Goal: Check status

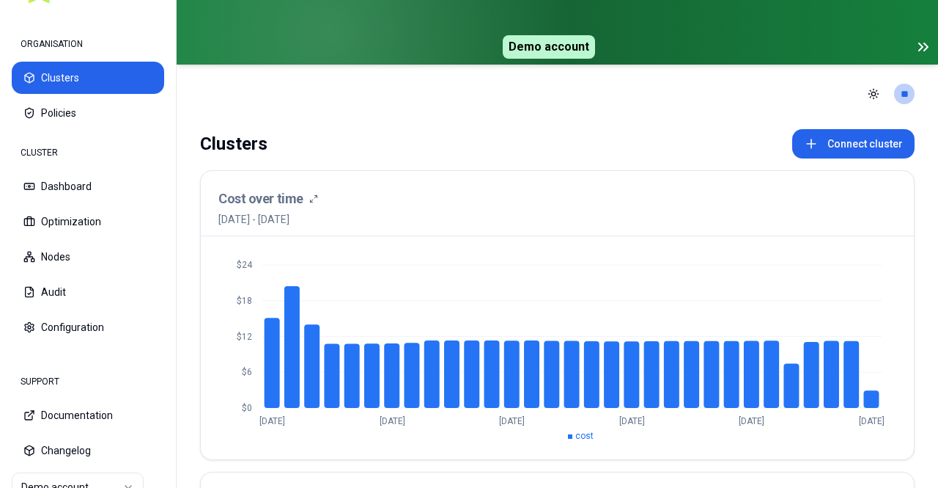
click at [915, 48] on icon at bounding box center [924, 47] width 18 height 18
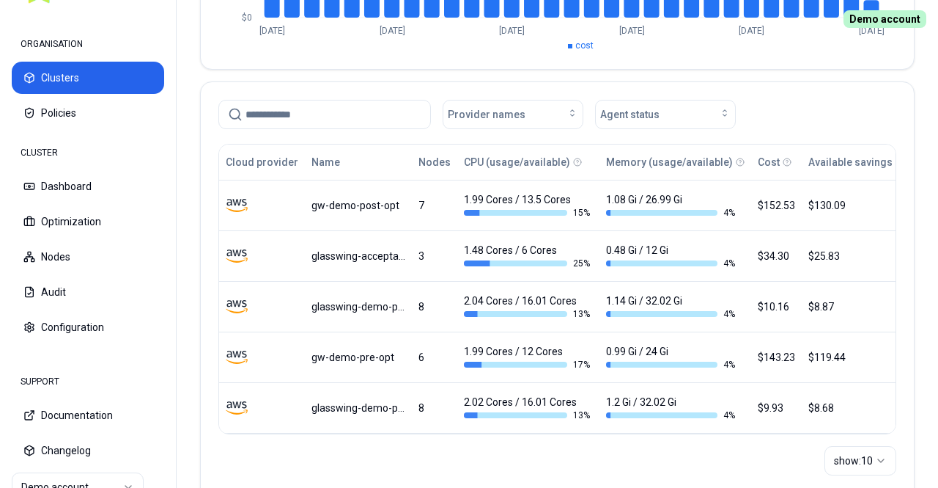
scroll to position [326, 0]
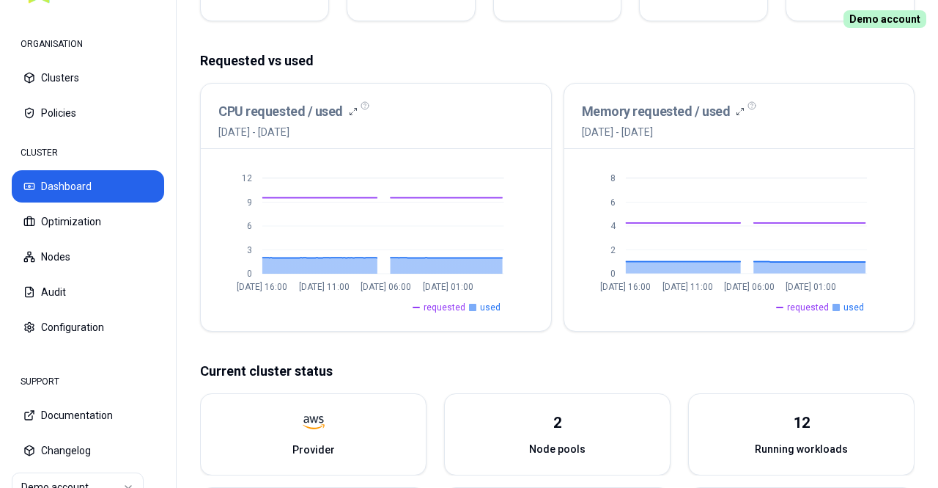
scroll to position [285, 0]
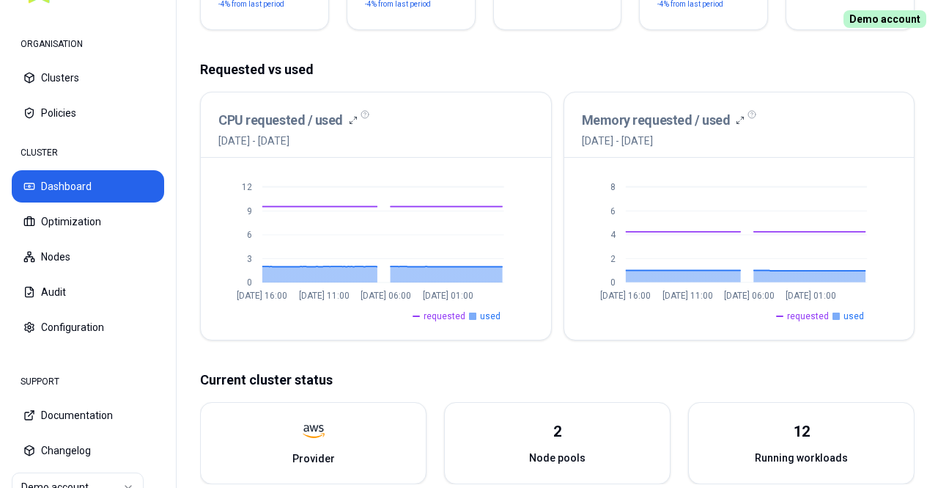
drag, startPoint x: 399, startPoint y: 153, endPoint x: 506, endPoint y: 312, distance: 191.8
click at [506, 312] on div "CPU requested / used [DATE] - [DATE] 0 3 6 9 [DATE] 16:00 [DATE] 11:00 [DATE] 0…" at bounding box center [376, 216] width 352 height 249
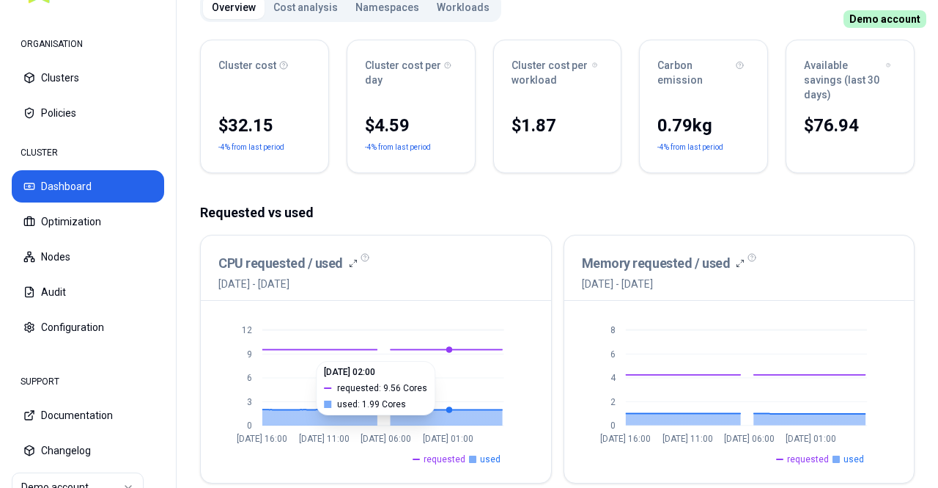
scroll to position [0, 0]
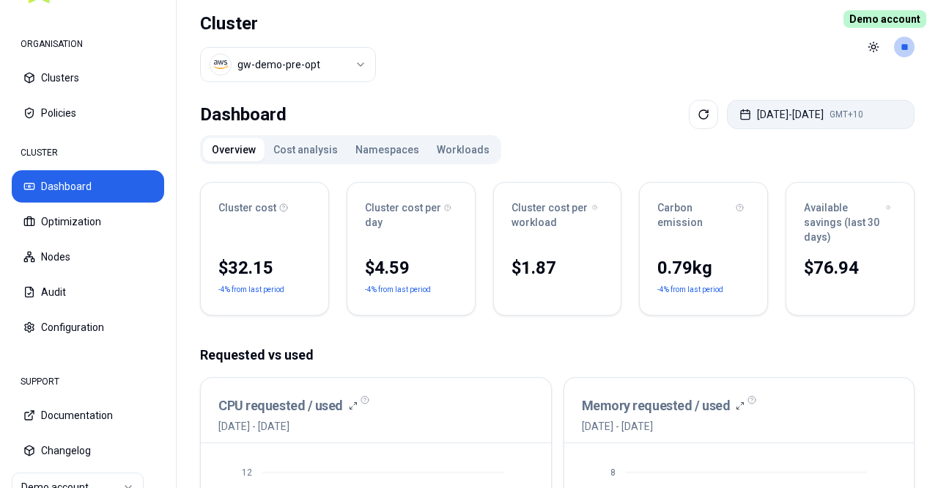
click at [810, 119] on button "[DATE] - [DATE] GMT+10" at bounding box center [821, 114] width 188 height 29
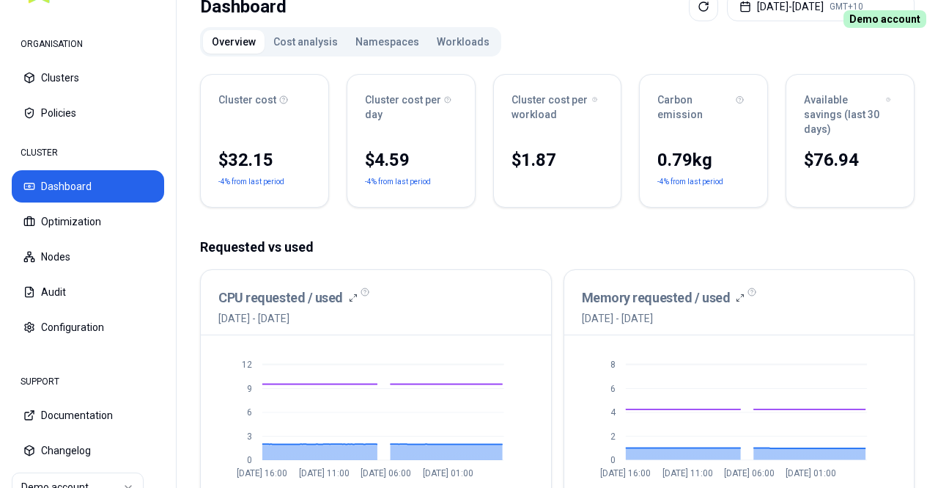
scroll to position [109, 0]
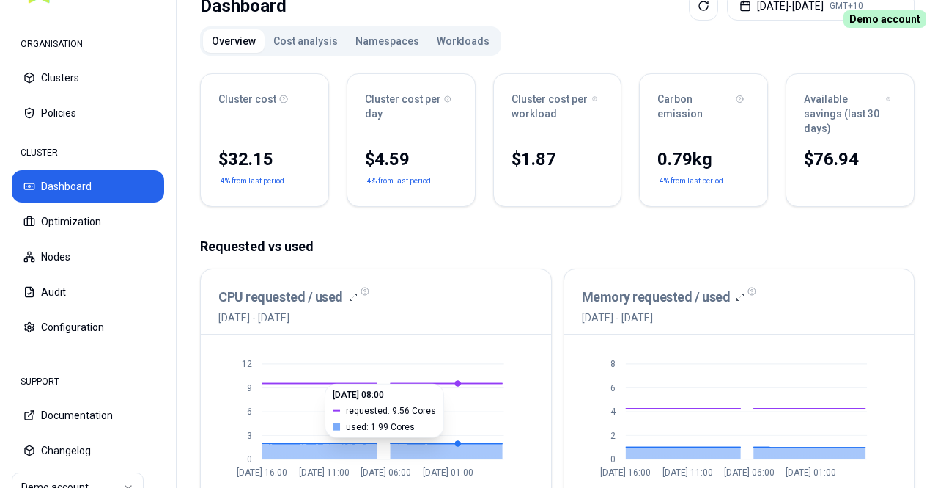
drag, startPoint x: 403, startPoint y: 344, endPoint x: 422, endPoint y: 414, distance: 72.4
click at [455, 438] on div "0 3 6 9 [DATE] 16:00 [DATE] 11:00 [DATE] 06:00 [DATE] 01:00 requested used [DAT…" at bounding box center [376, 425] width 350 height 182
drag, startPoint x: 390, startPoint y: 337, endPoint x: 463, endPoint y: 448, distance: 132.4
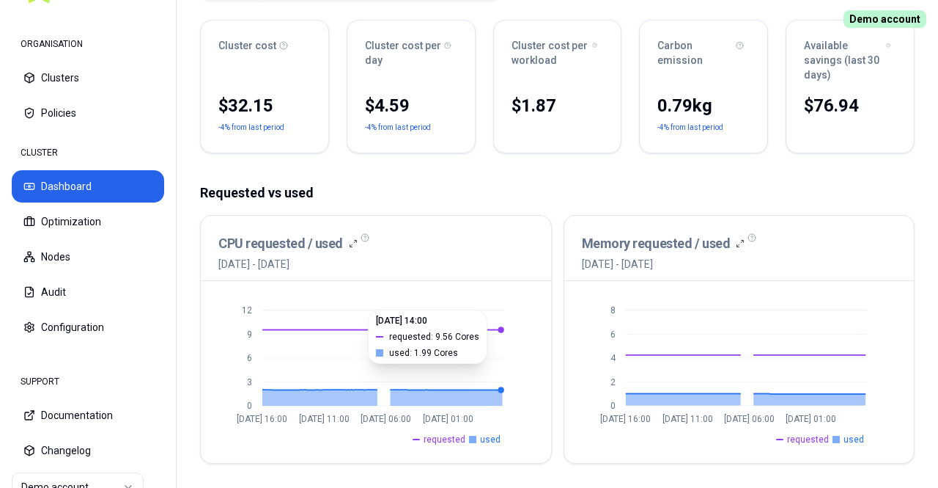
scroll to position [255, 0]
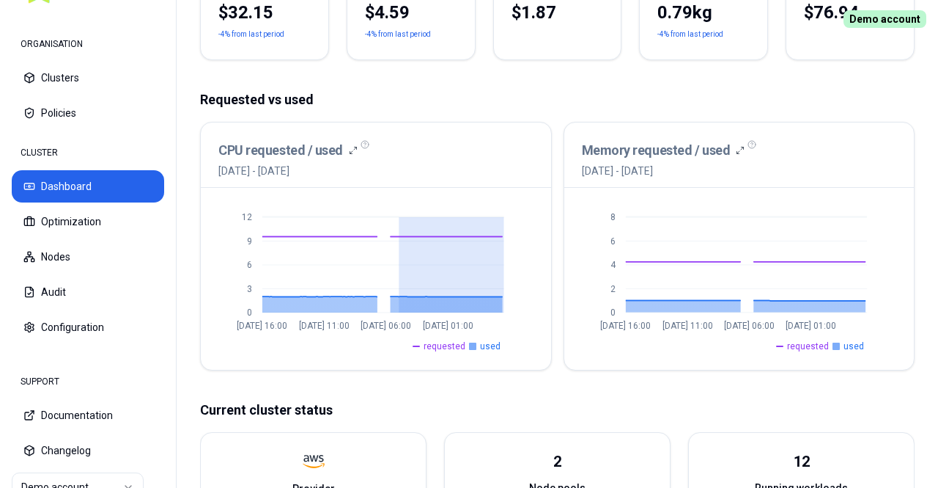
drag, startPoint x: 398, startPoint y: 221, endPoint x: 543, endPoint y: 230, distance: 144.8
click at [542, 230] on div "0 3 6 9 [DATE] 16:00 [DATE] 11:00 [DATE] 06:00 [DATE] 01:00 requested used" at bounding box center [376, 279] width 350 height 182
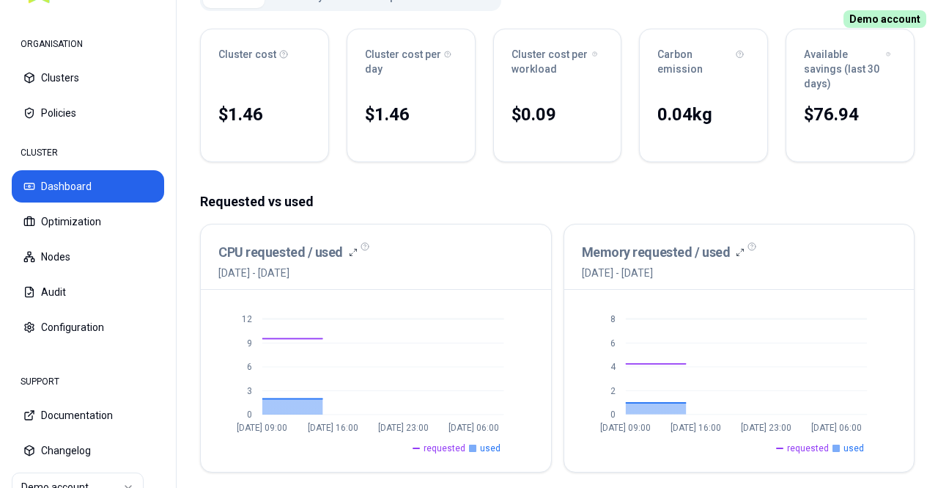
scroll to position [35, 0]
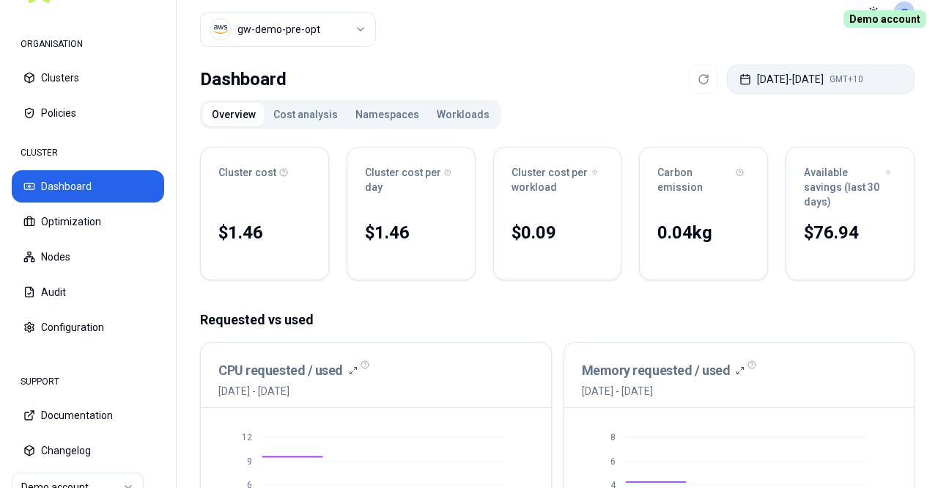
click at [794, 84] on button "[DATE] - [DATE] GMT+10" at bounding box center [821, 79] width 188 height 29
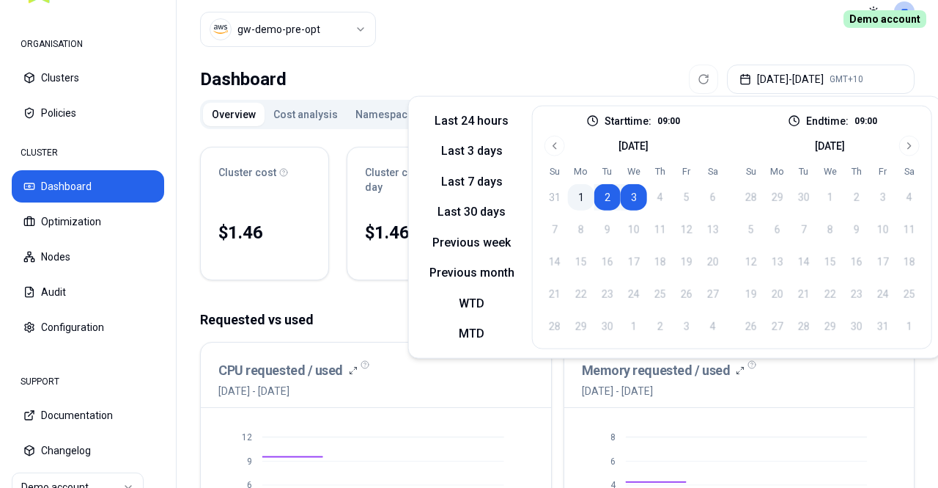
click at [581, 199] on button "1" at bounding box center [581, 197] width 26 height 26
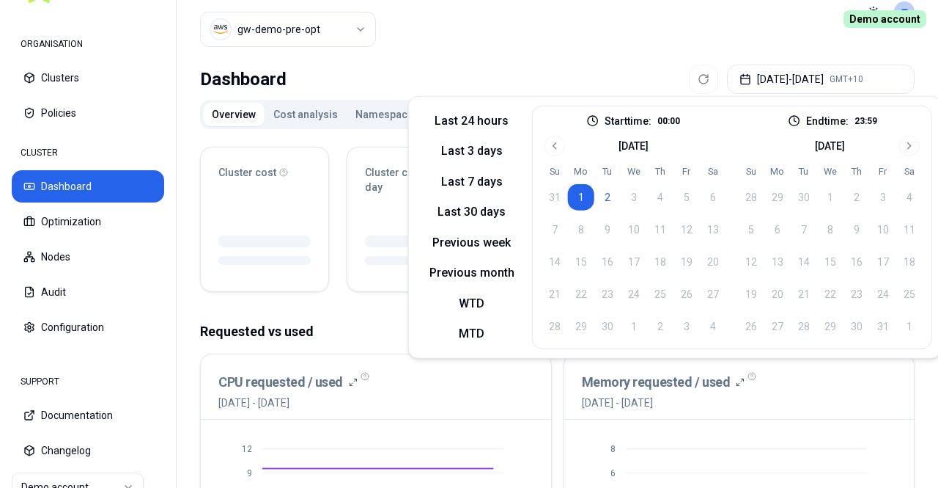
click at [629, 199] on td "3" at bounding box center [634, 197] width 26 height 26
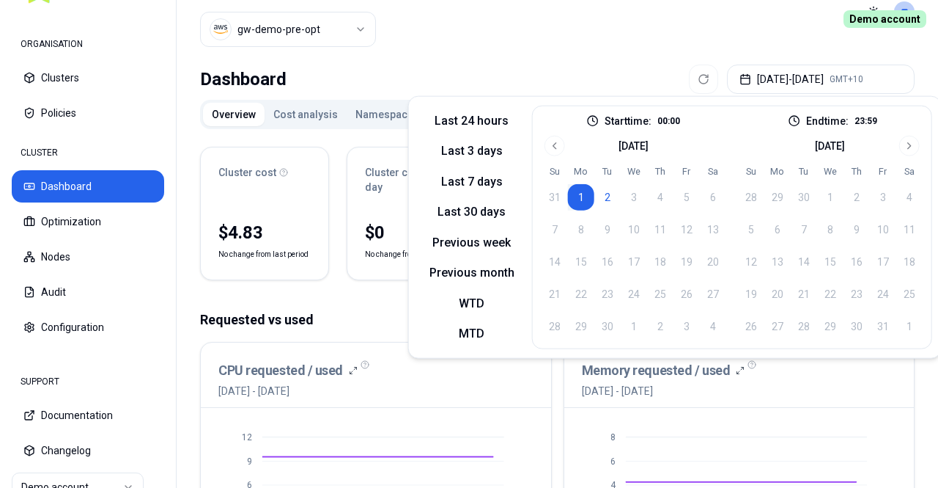
click at [632, 189] on td "3" at bounding box center [634, 197] width 26 height 26
click at [632, 198] on td "3" at bounding box center [634, 197] width 26 height 26
click at [490, 150] on button "Last 3 days" at bounding box center [472, 150] width 109 height 23
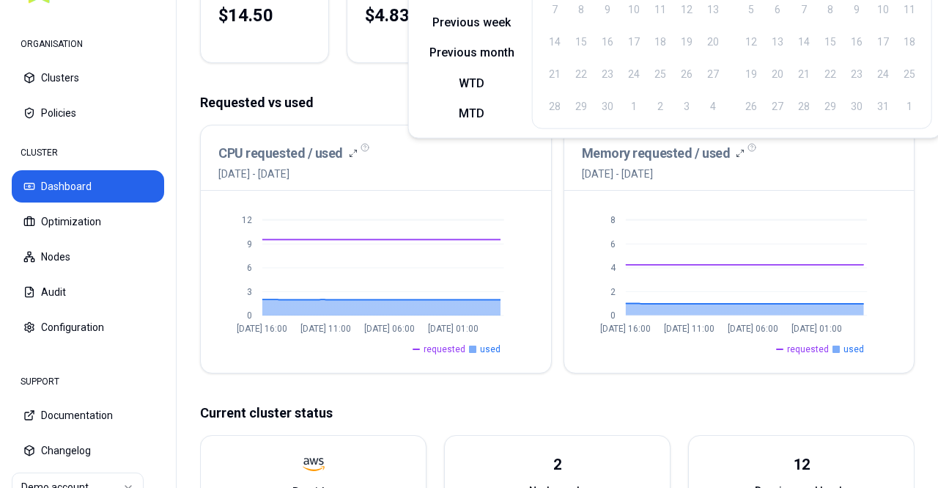
scroll to position [255, 0]
